Goal: Information Seeking & Learning: Learn about a topic

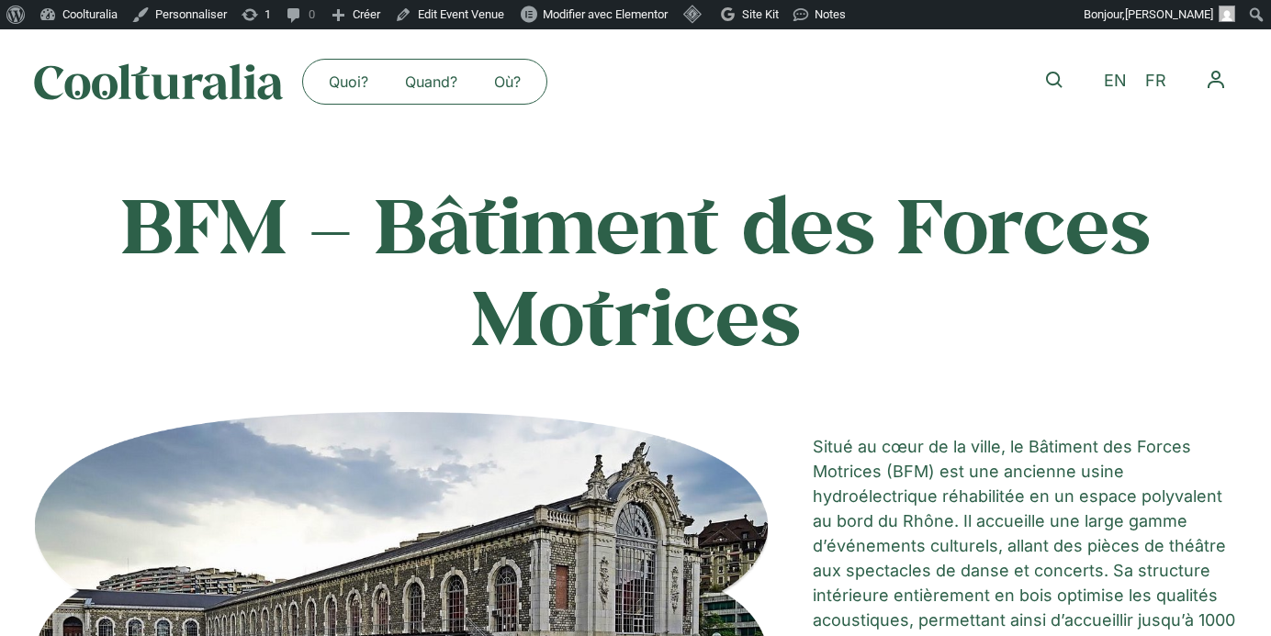
scroll to position [3119, 0]
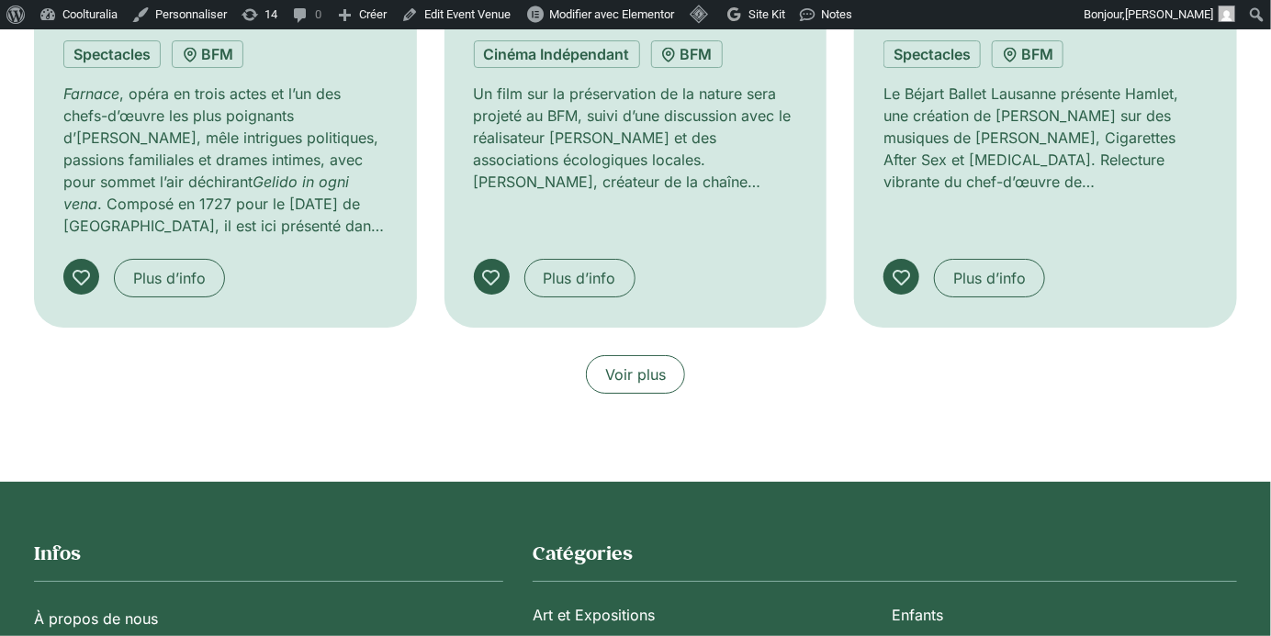
scroll to position [2697, 0]
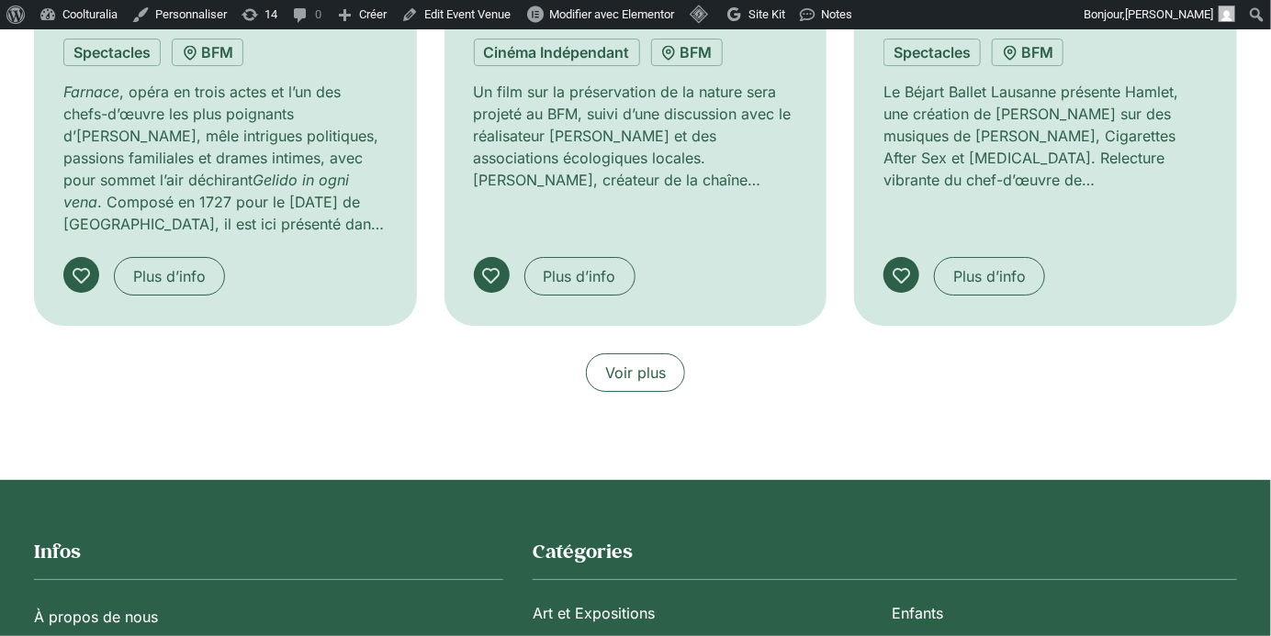
click at [636, 362] on span "Voir plus" at bounding box center [635, 373] width 61 height 22
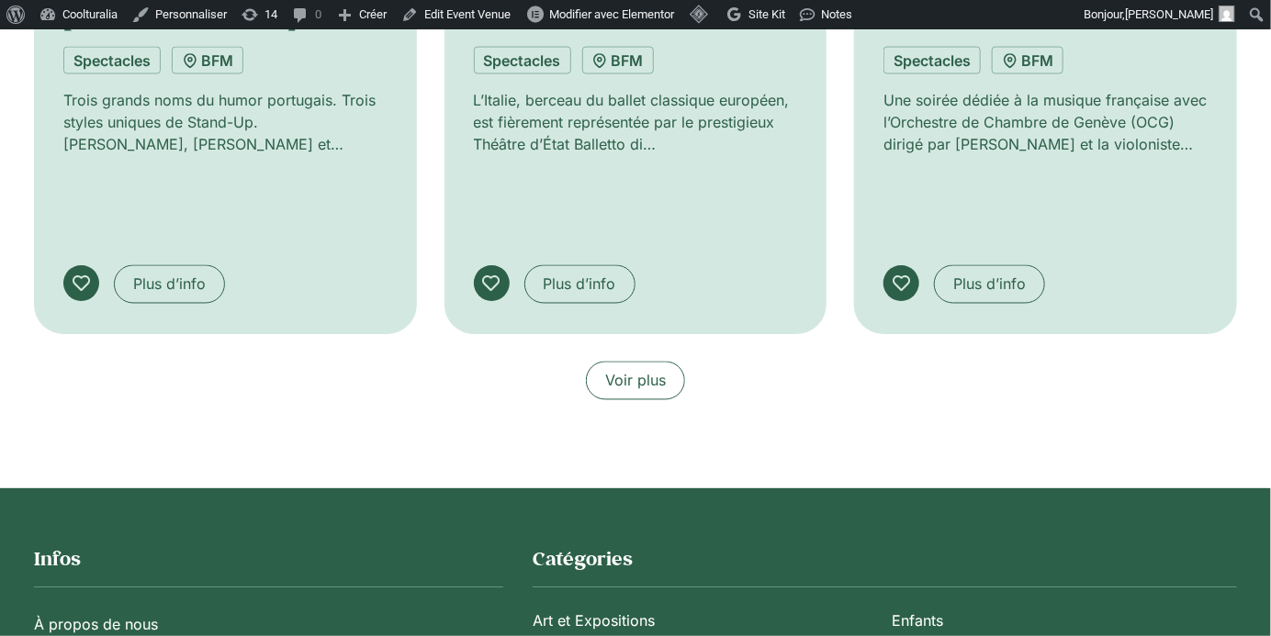
scroll to position [4085, 0]
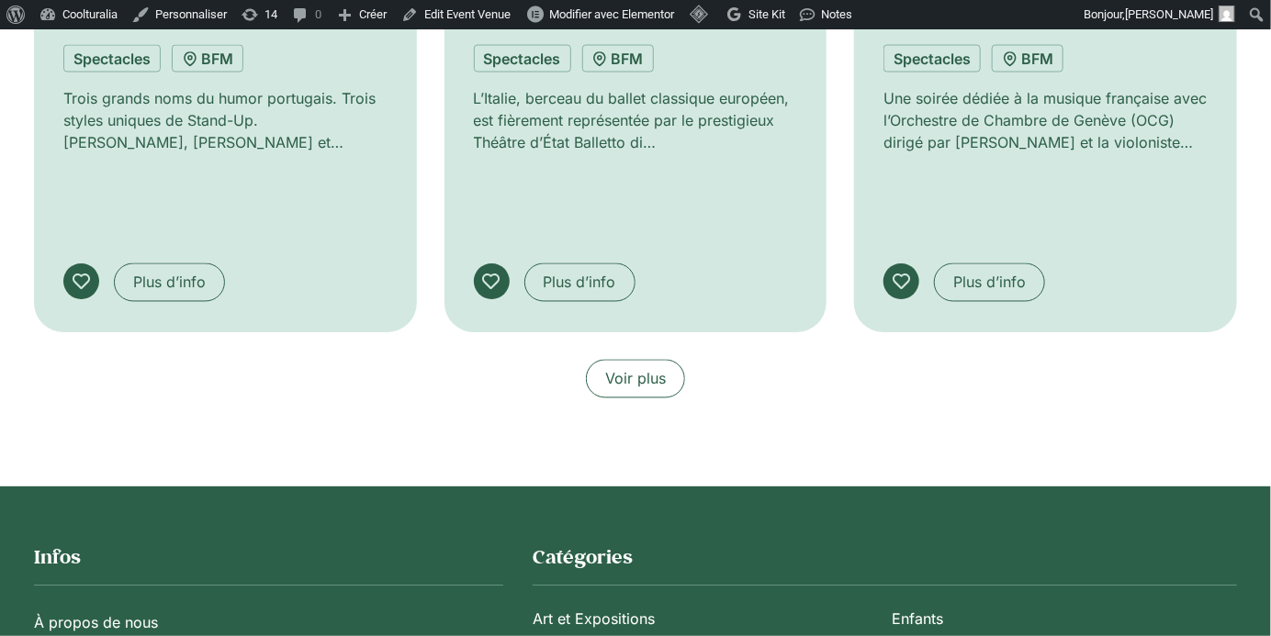
click at [633, 368] on span "Voir plus" at bounding box center [635, 379] width 61 height 22
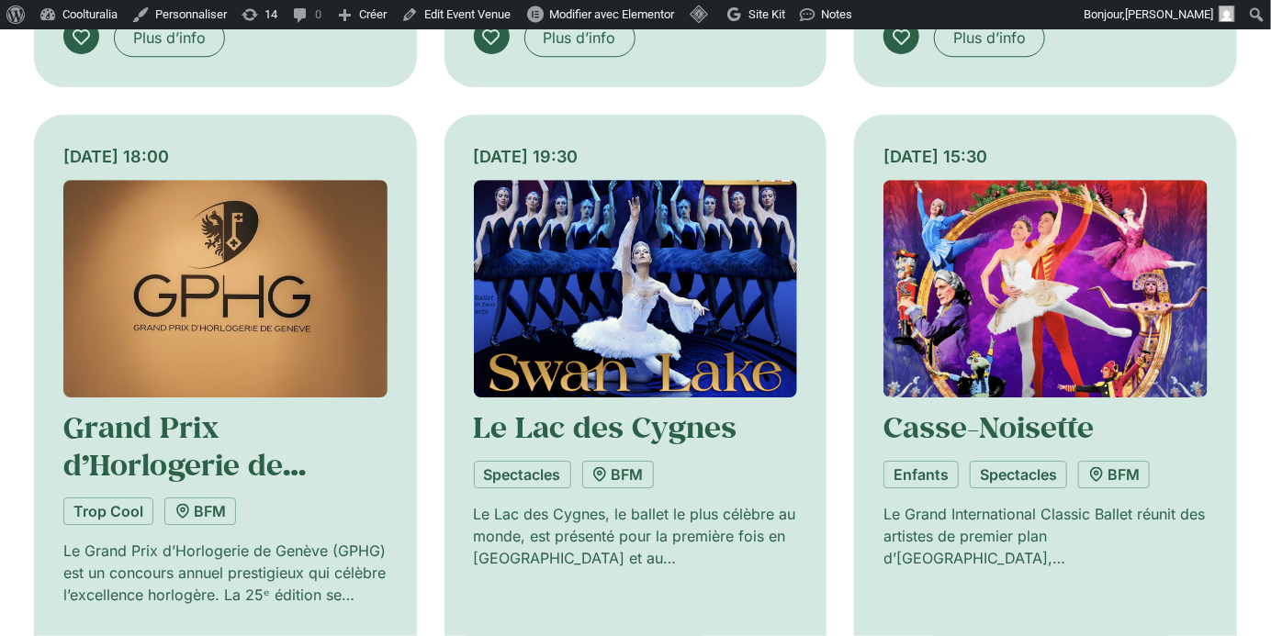
scroll to position [5028, 0]
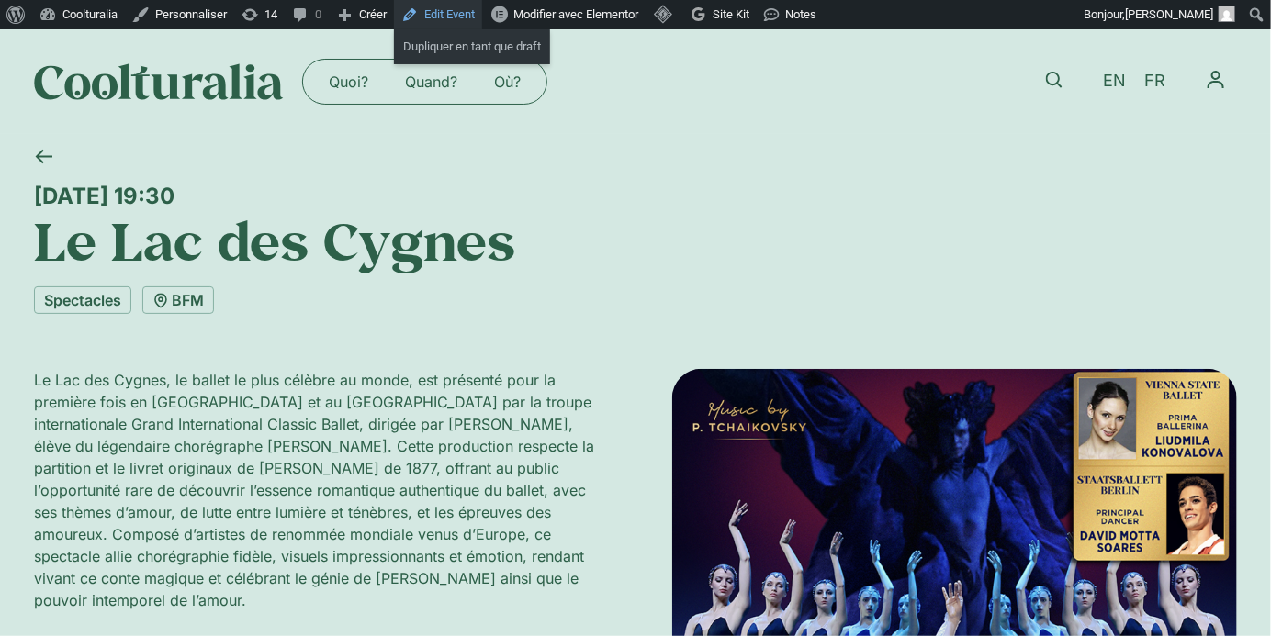
click at [444, 20] on link "Edit Event" at bounding box center [438, 14] width 88 height 29
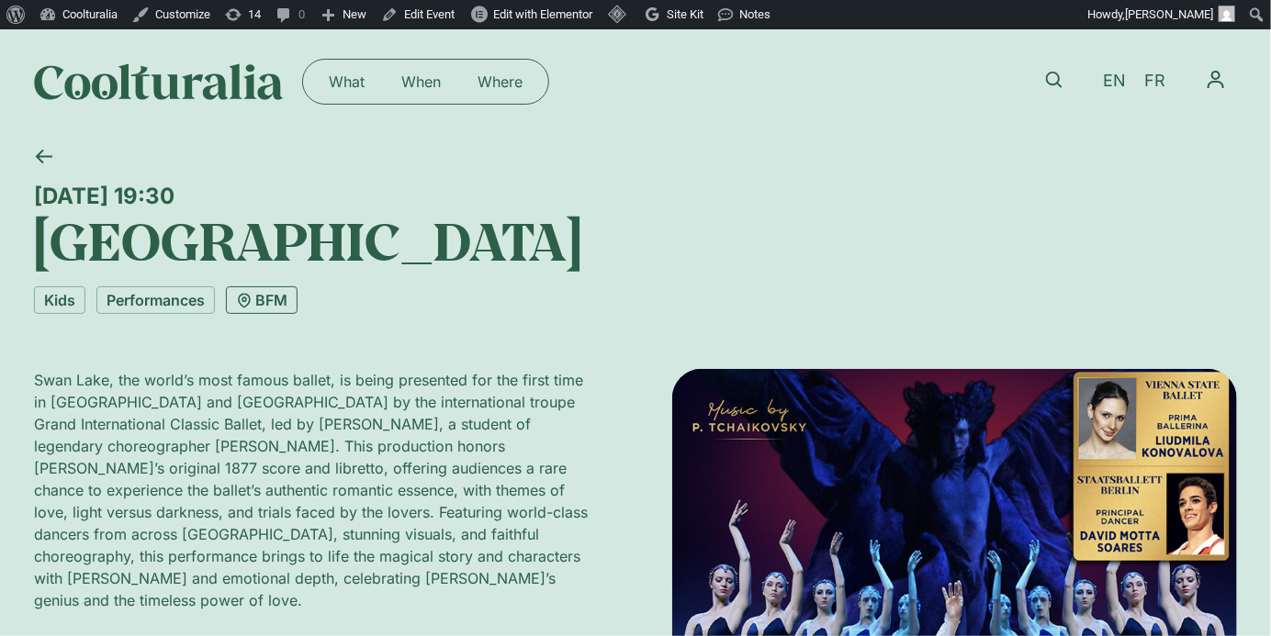
click at [257, 302] on link "BFM" at bounding box center [262, 300] width 72 height 28
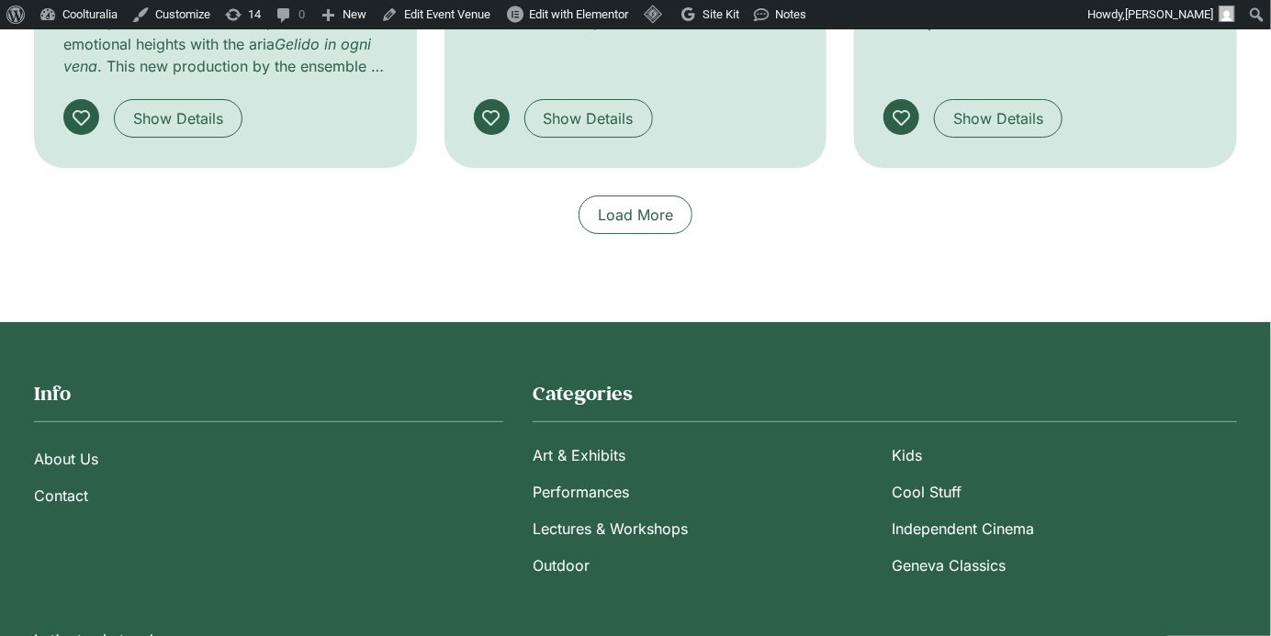
scroll to position [2927, 0]
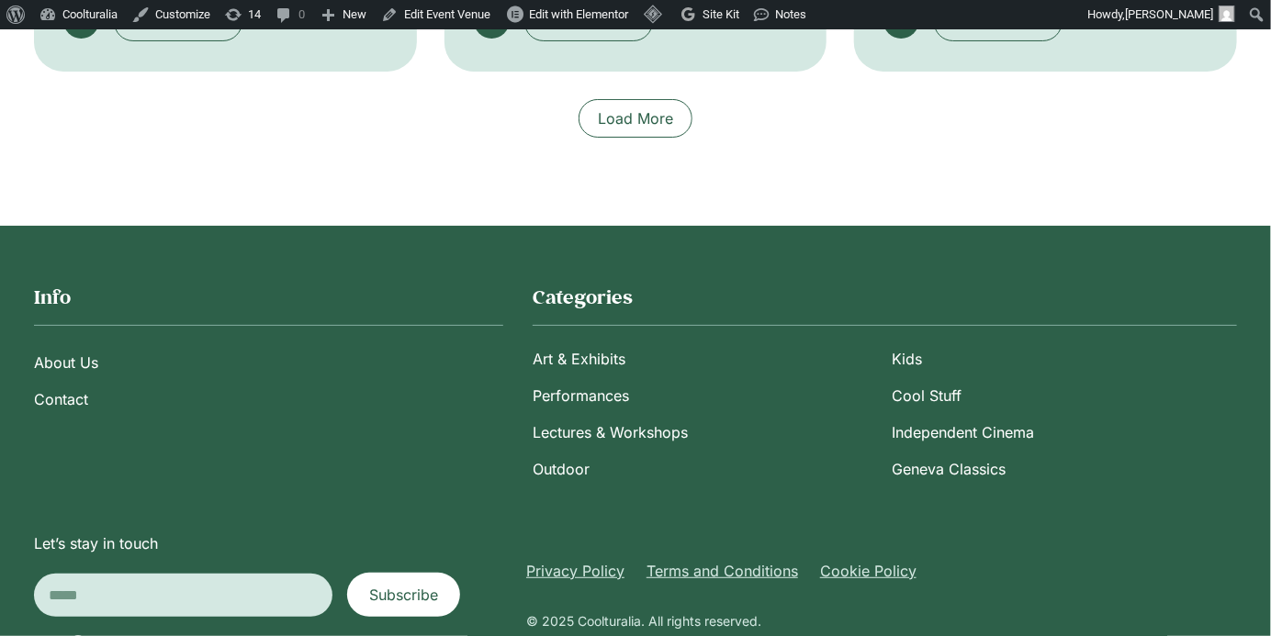
click at [667, 107] on span "Load More" at bounding box center [635, 118] width 75 height 22
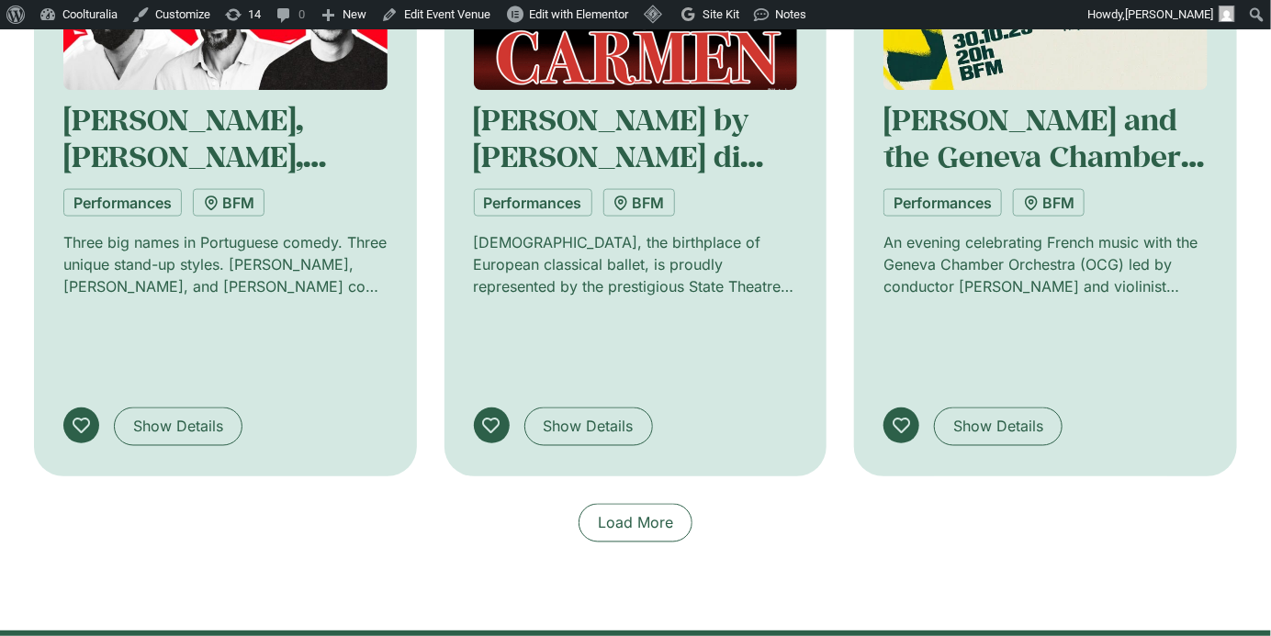
scroll to position [3885, 0]
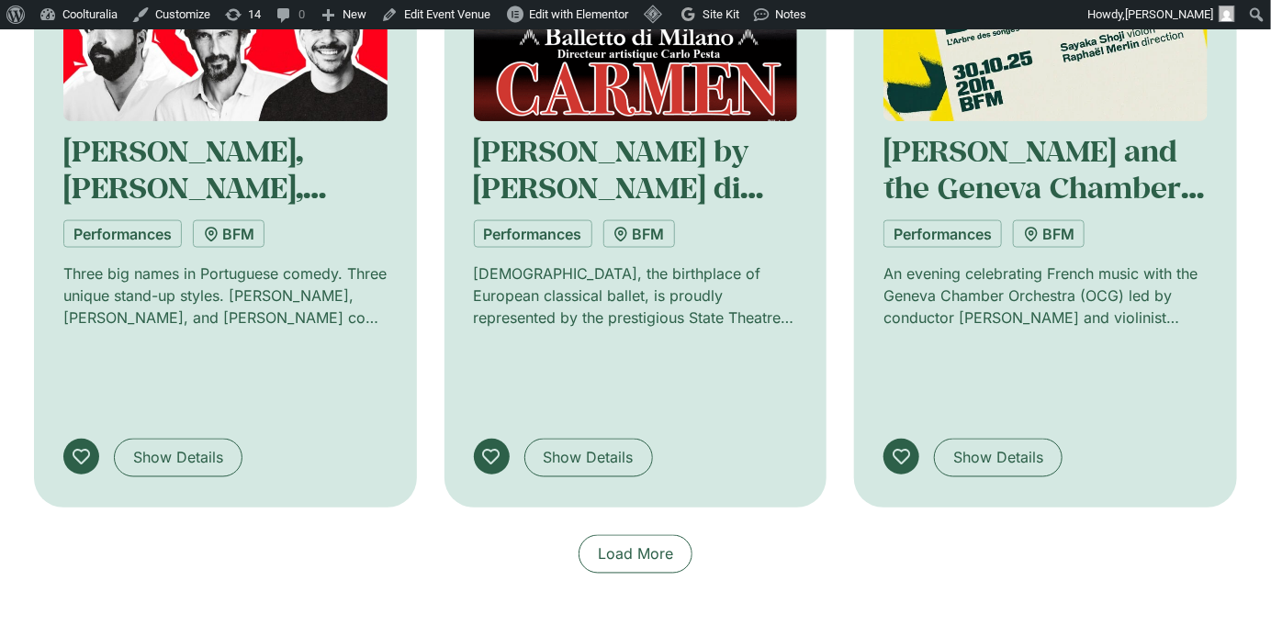
click at [614, 543] on span "Load More" at bounding box center [635, 554] width 75 height 22
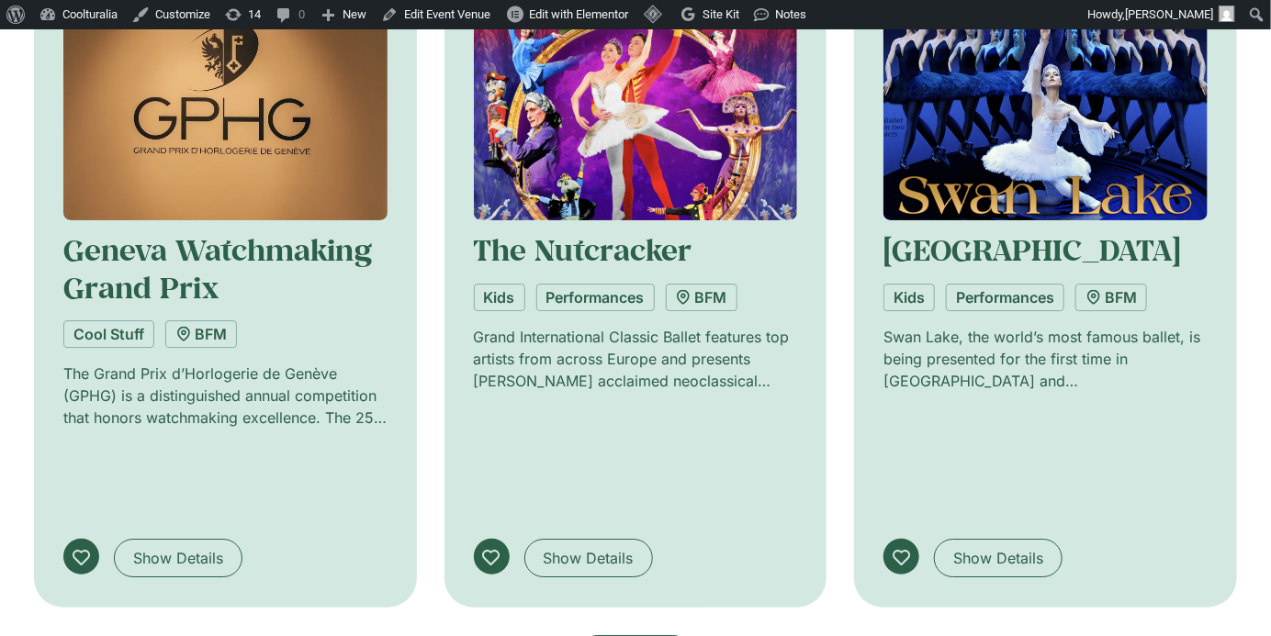
scroll to position [5186, 0]
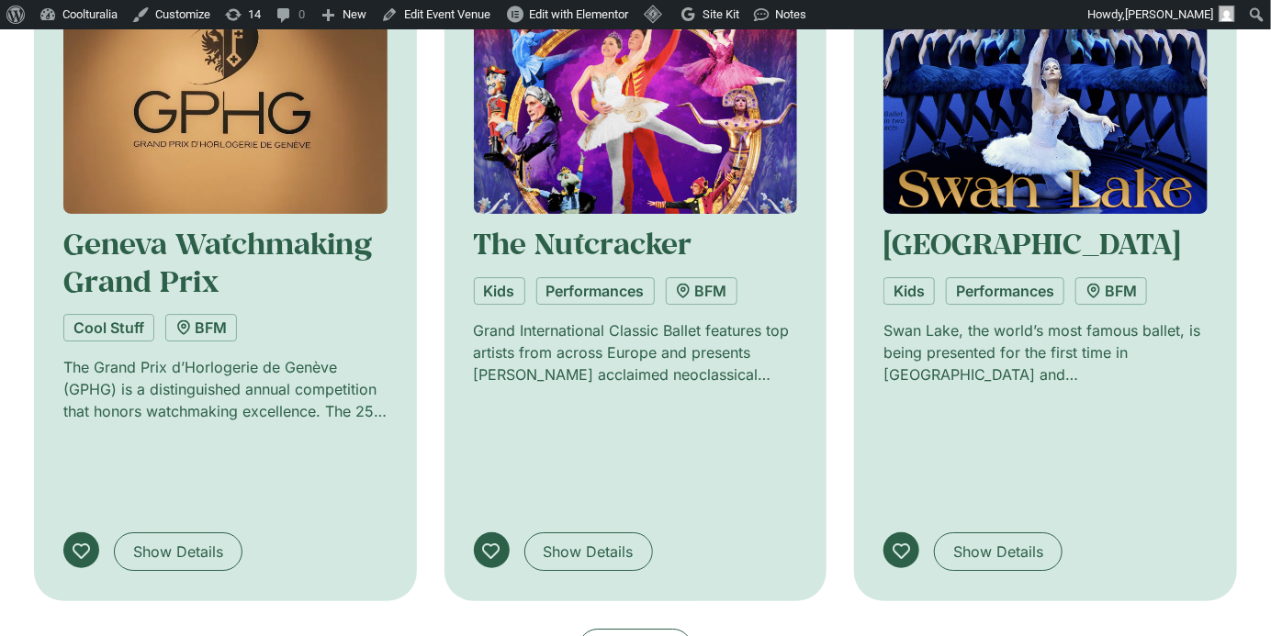
click at [663, 635] on span "Load More" at bounding box center [635, 648] width 75 height 22
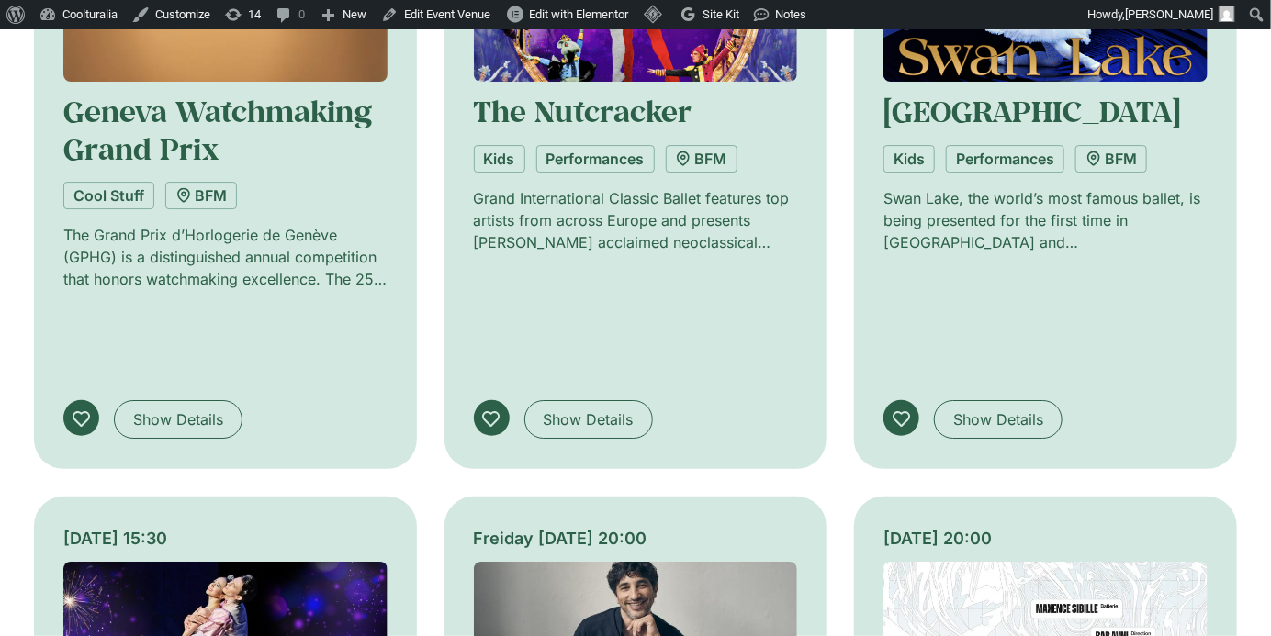
scroll to position [5327, 0]
